Goal: Task Accomplishment & Management: Manage account settings

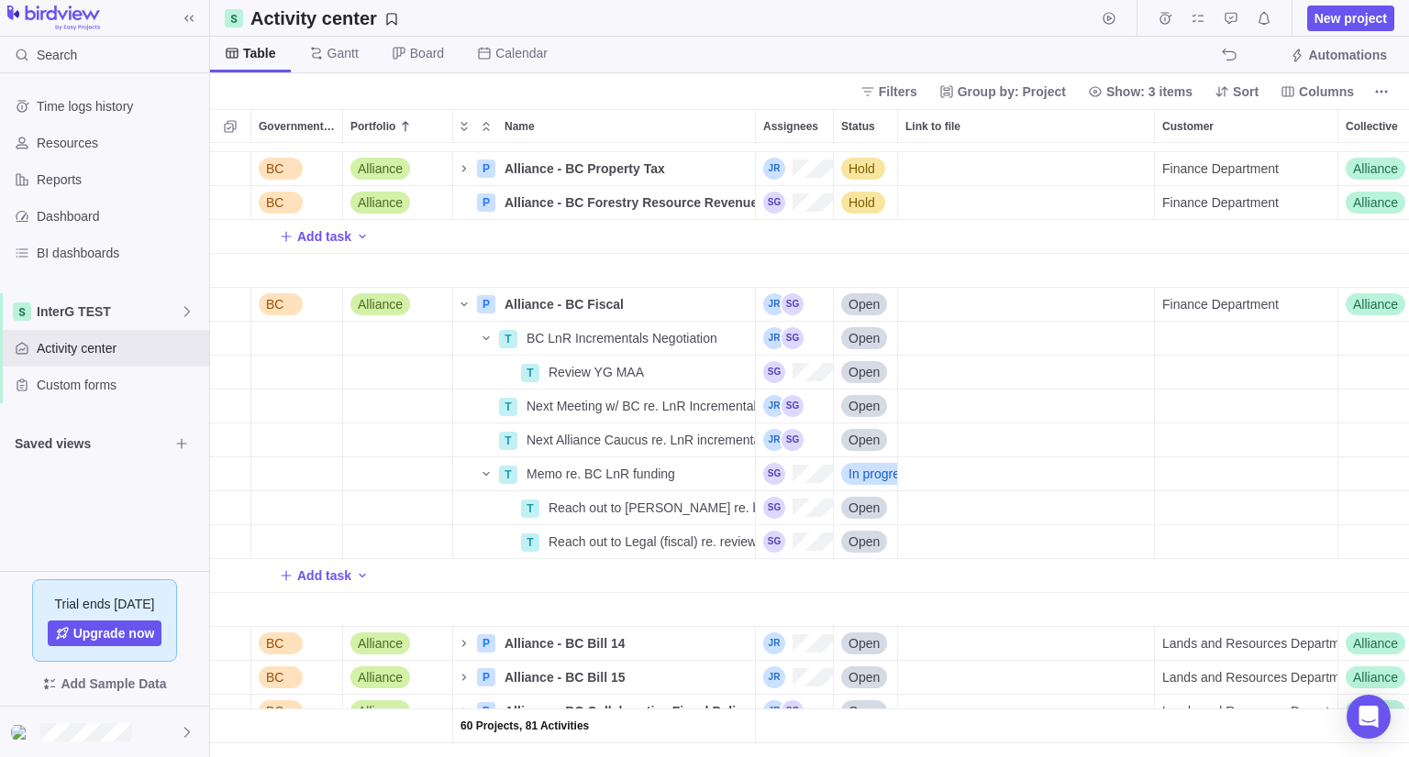
scroll to position [1244, 789]
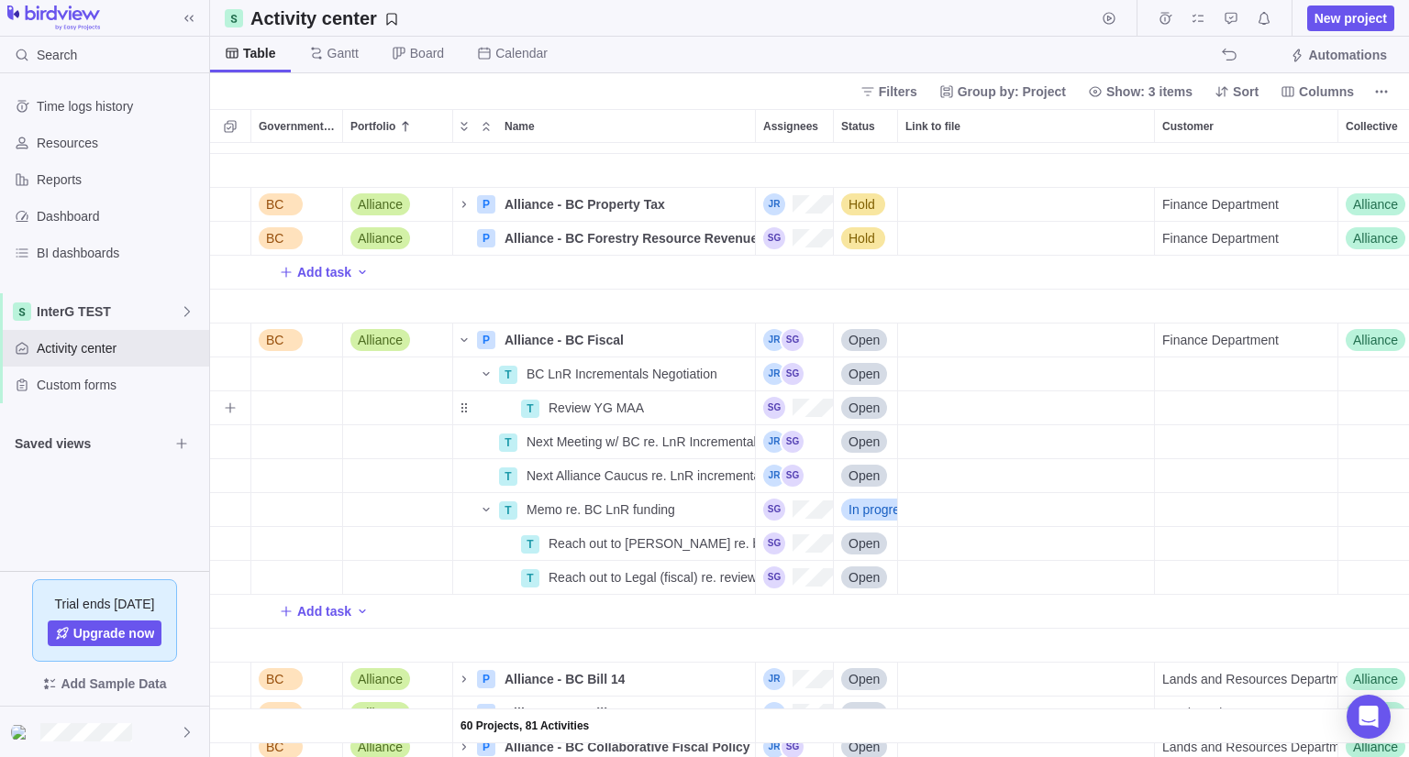
click at [867, 405] on span "Open" at bounding box center [863, 408] width 31 height 18
click at [918, 568] on div "Closed" at bounding box center [937, 581] width 207 height 33
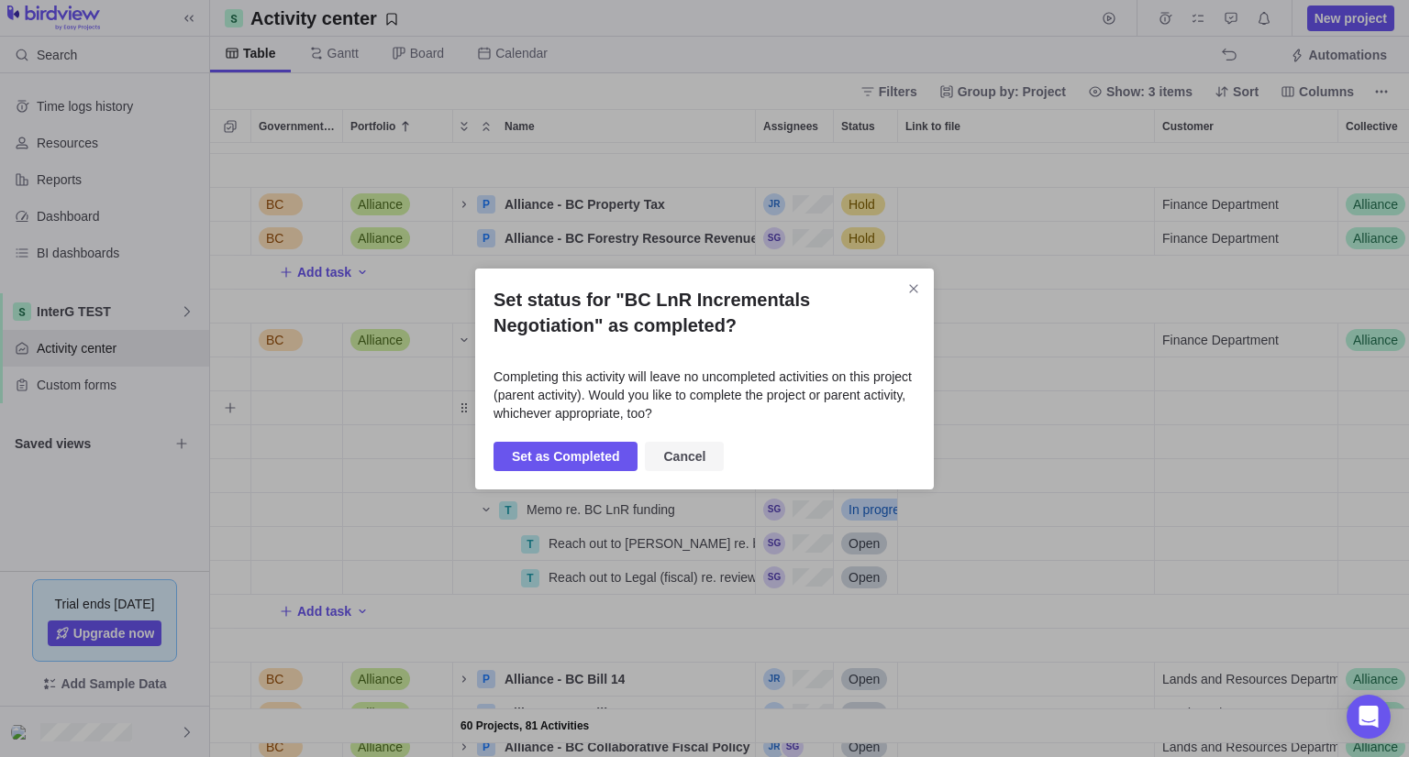
click at [671, 448] on span "Cancel" at bounding box center [684, 457] width 42 height 22
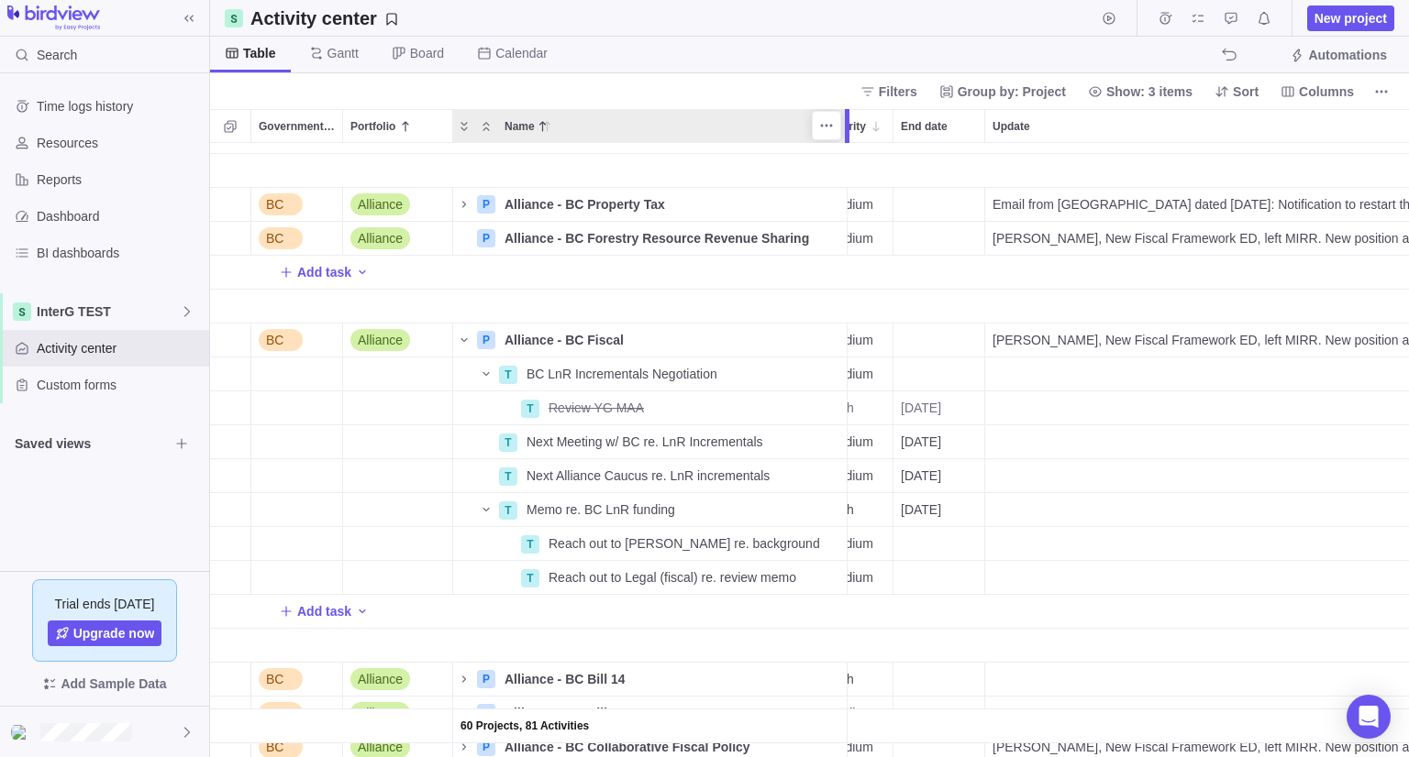
scroll to position [0, 0]
drag, startPoint x: 755, startPoint y: 127, endPoint x: 808, endPoint y: 120, distance: 53.7
click at [808, 120] on div at bounding box center [810, 126] width 5 height 34
